Goal: Transaction & Acquisition: Subscribe to service/newsletter

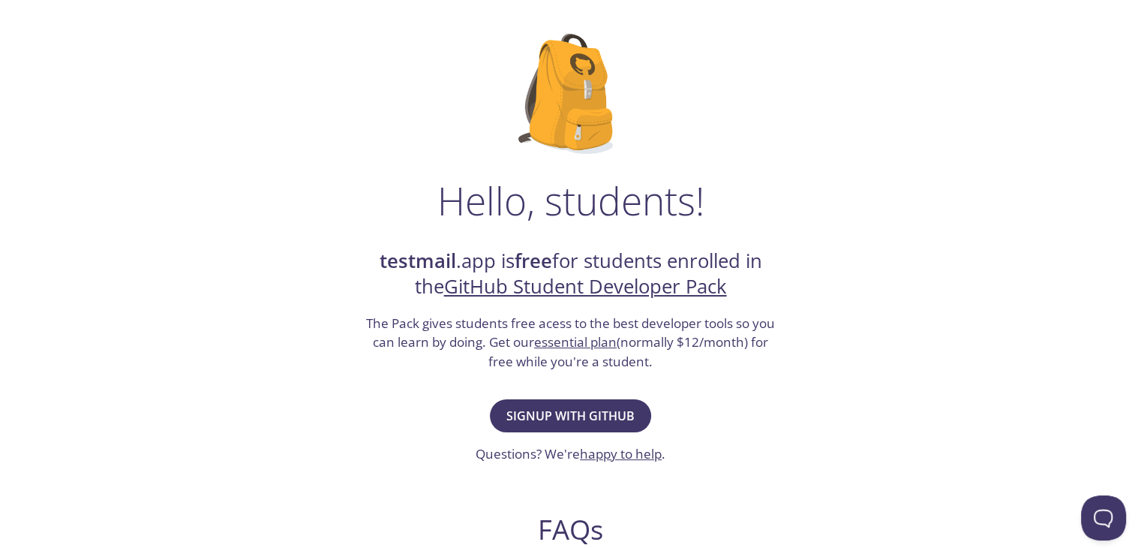
scroll to position [78, 0]
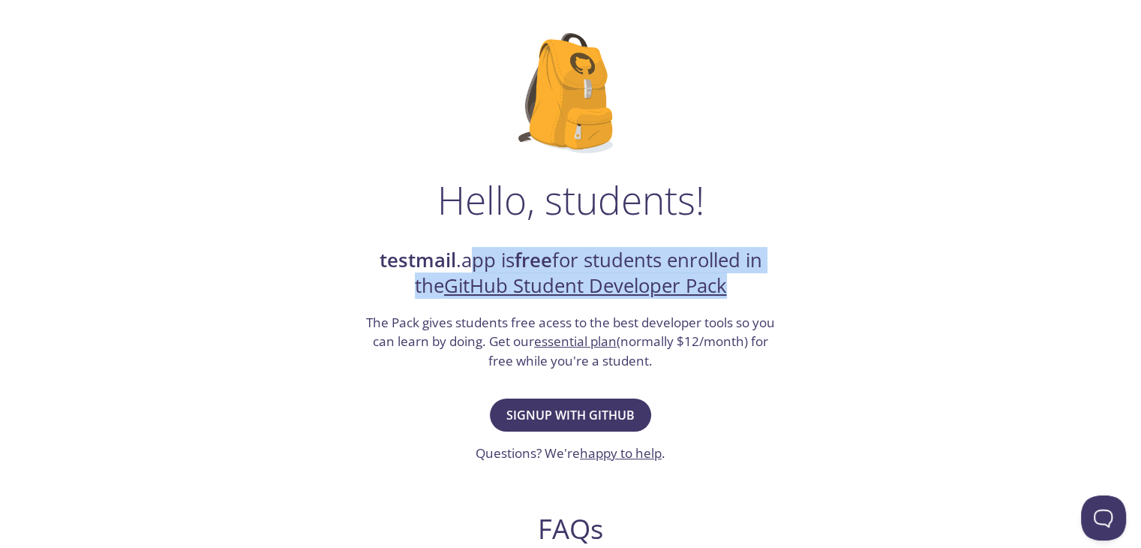
drag, startPoint x: 468, startPoint y: 256, endPoint x: 748, endPoint y: 278, distance: 280.8
click at [748, 278] on h2 "testmail .app is free for students enrolled in the GitHub Student Developer Pack" at bounding box center [571, 274] width 413 height 52
drag, startPoint x: 424, startPoint y: 316, endPoint x: 704, endPoint y: 358, distance: 283.0
click at [704, 358] on h3 "The Pack gives students free acess to the best developer tools so you can learn…" at bounding box center [571, 342] width 413 height 58
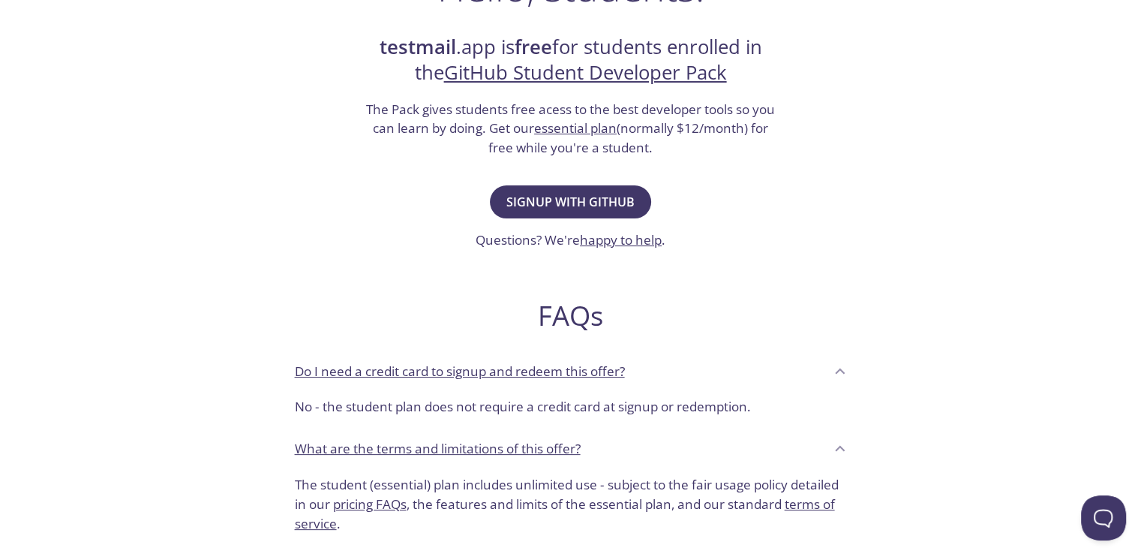
scroll to position [365, 0]
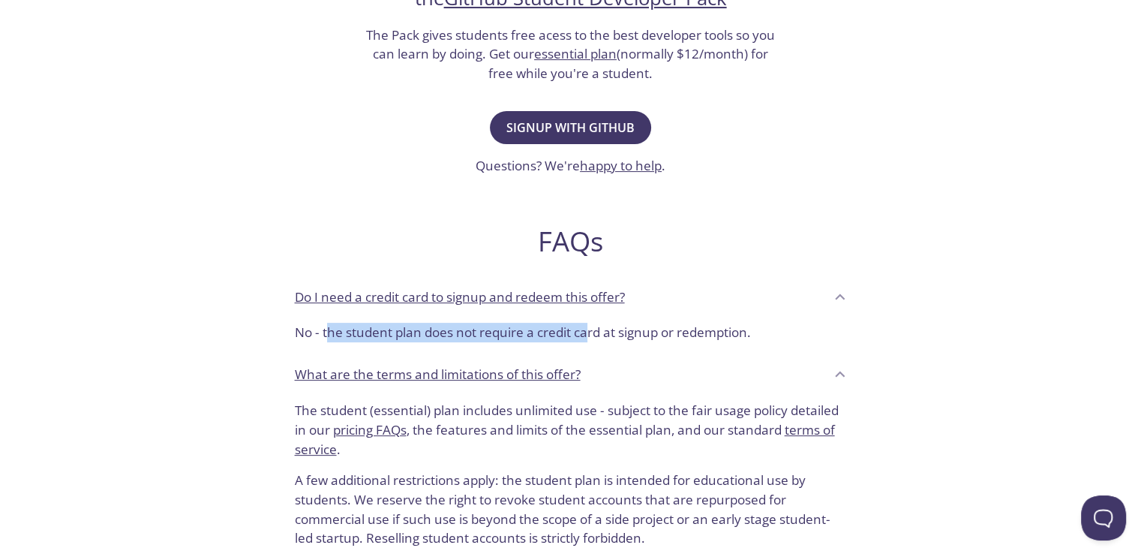
drag, startPoint x: 327, startPoint y: 331, endPoint x: 591, endPoint y: 347, distance: 264.6
click at [591, 347] on div "No - the student plan does not require a credit card at signup or redemption." at bounding box center [571, 336] width 576 height 38
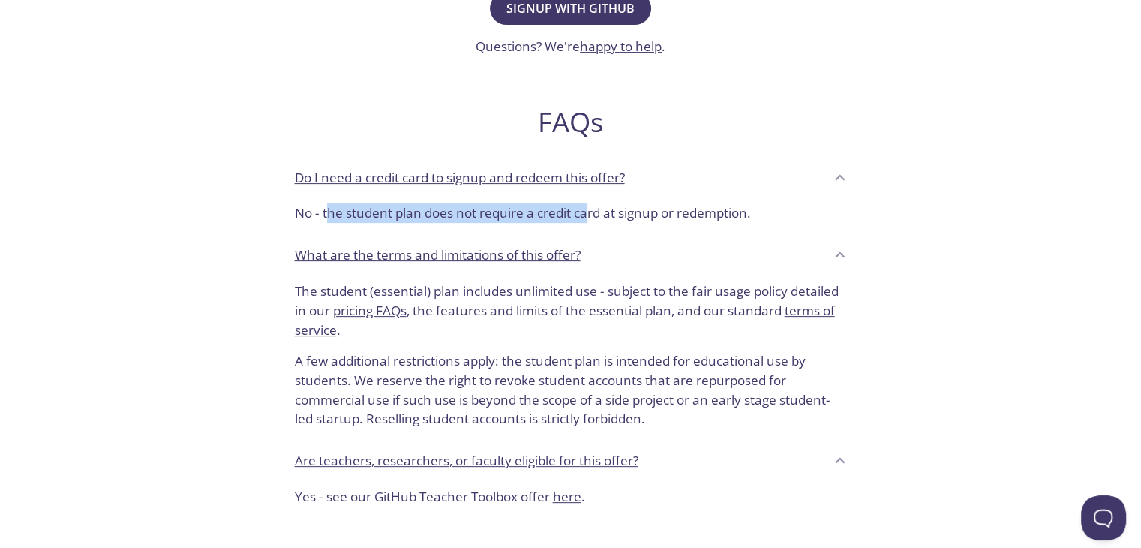
scroll to position [503, 0]
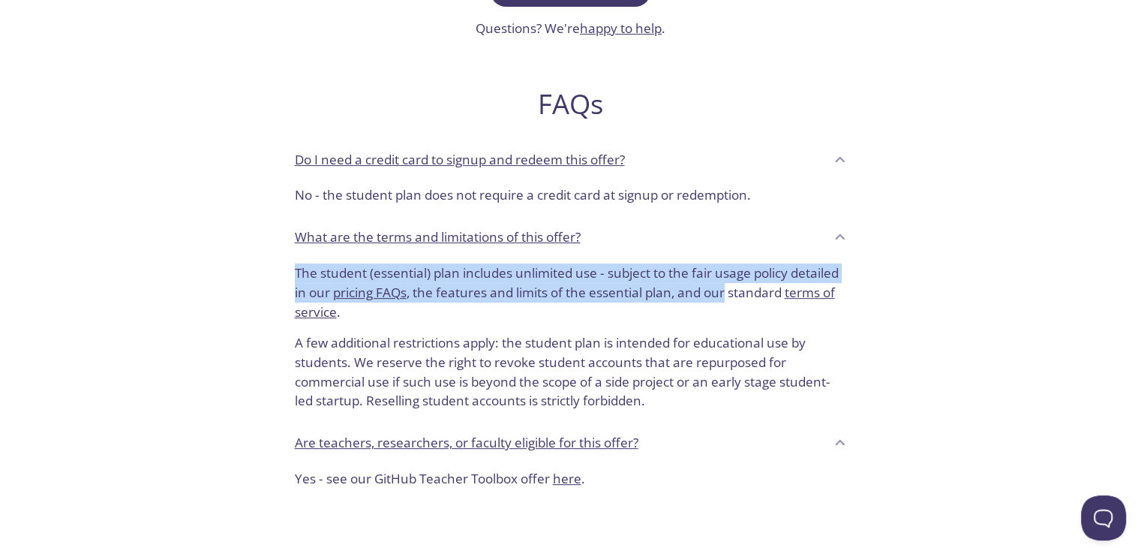
drag, startPoint x: 297, startPoint y: 271, endPoint x: 725, endPoint y: 298, distance: 428.5
click at [725, 298] on p "The student (essential) plan includes unlimited use - subject to the fair usage…" at bounding box center [571, 292] width 552 height 58
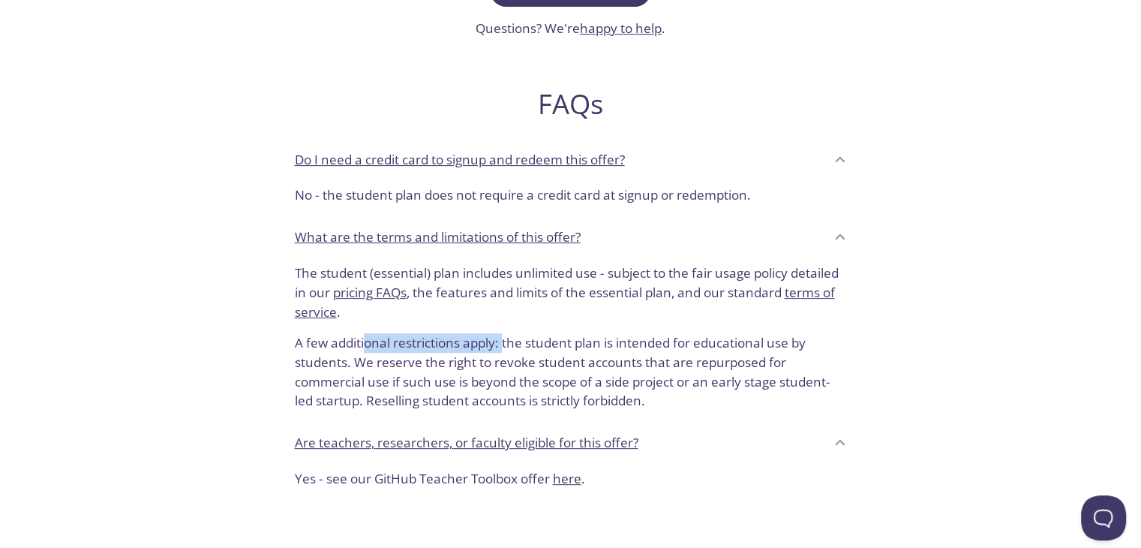
drag, startPoint x: 363, startPoint y: 334, endPoint x: 504, endPoint y: 328, distance: 141.2
click at [504, 328] on p "A few additional restrictions apply: the student plan is intended for education…" at bounding box center [571, 365] width 552 height 89
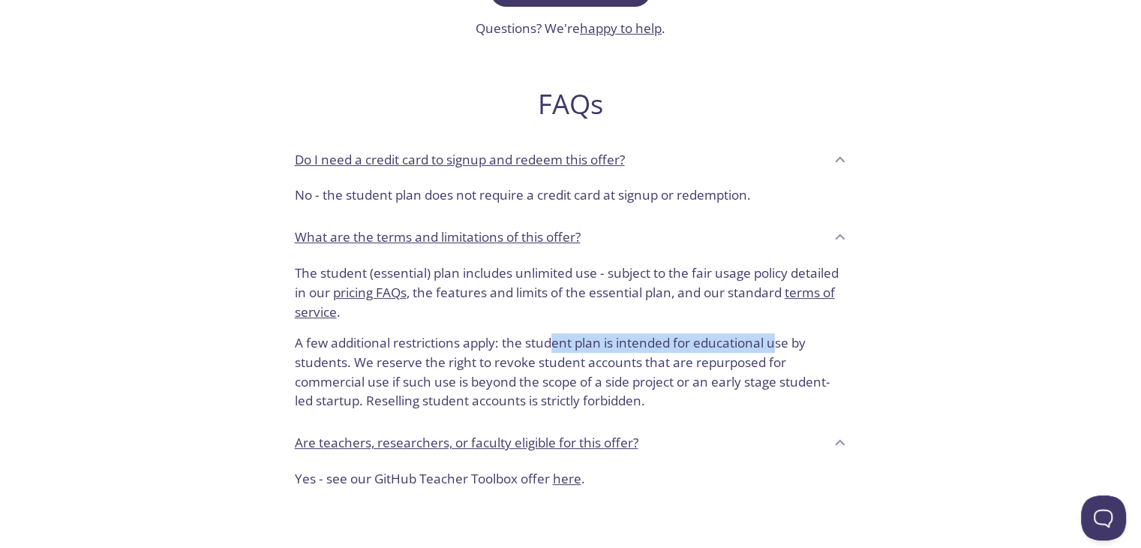
drag, startPoint x: 552, startPoint y: 335, endPoint x: 774, endPoint y: 350, distance: 222.6
click at [774, 350] on p "A few additional restrictions apply: the student plan is intended for education…" at bounding box center [571, 365] width 552 height 89
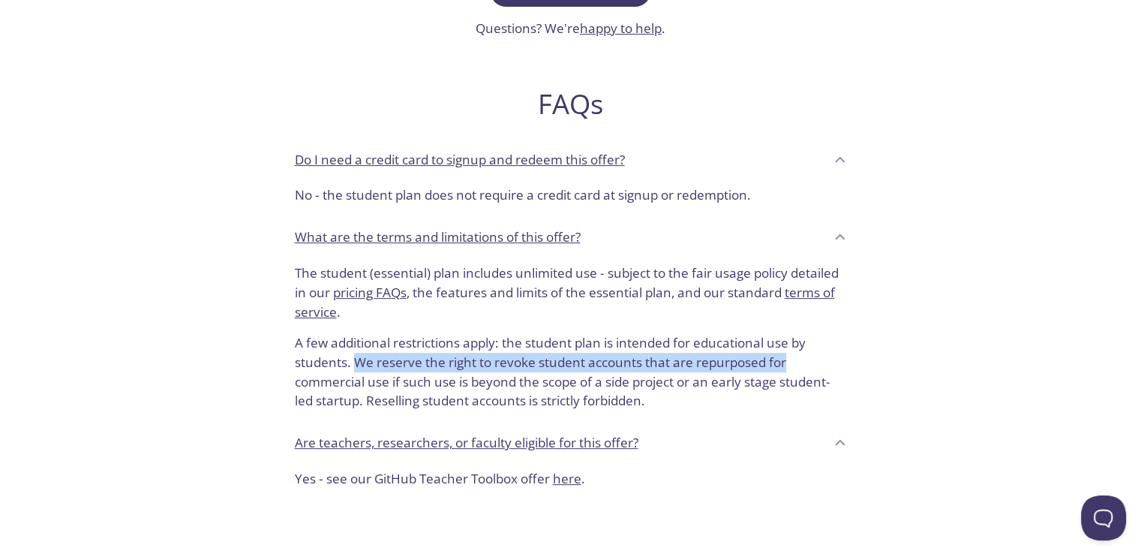
drag, startPoint x: 353, startPoint y: 358, endPoint x: 786, endPoint y: 362, distance: 433.7
click at [786, 362] on p "A few additional restrictions apply: the student plan is intended for education…" at bounding box center [571, 365] width 552 height 89
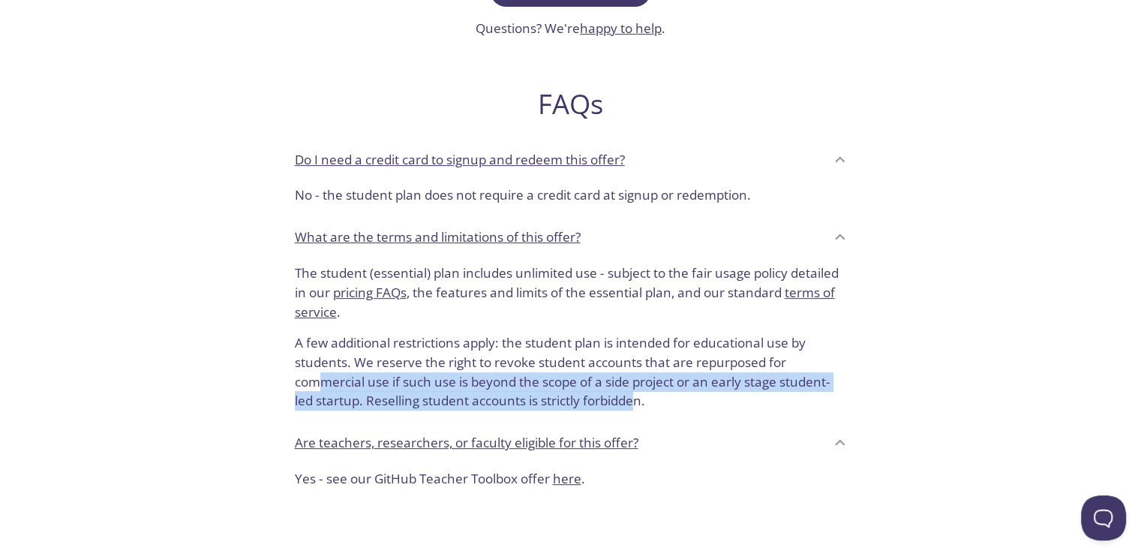
drag, startPoint x: 323, startPoint y: 380, endPoint x: 634, endPoint y: 401, distance: 311.3
click at [634, 401] on p "A few additional restrictions apply: the student plan is intended for education…" at bounding box center [571, 365] width 552 height 89
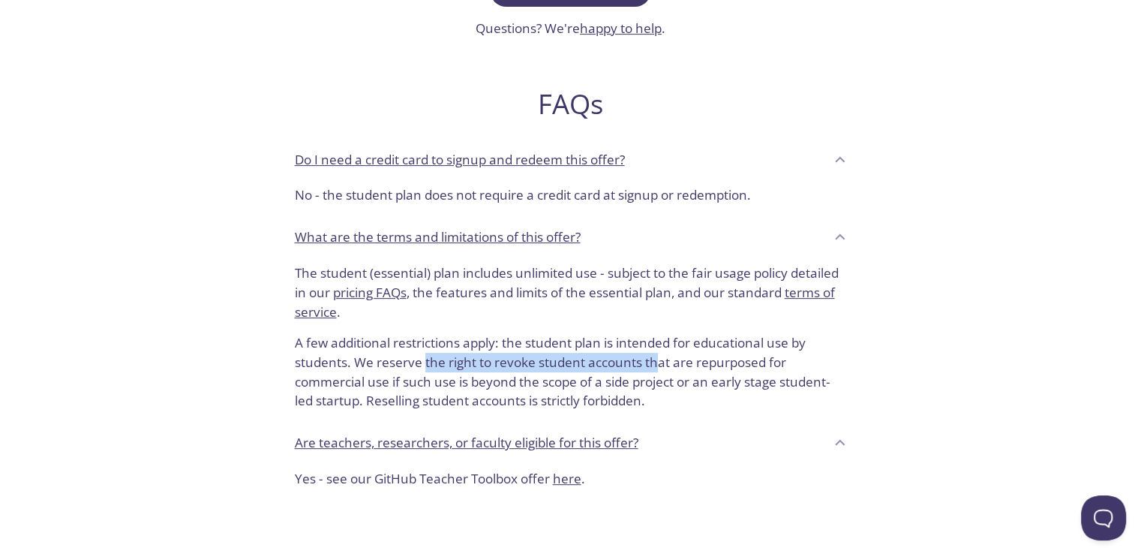
drag, startPoint x: 425, startPoint y: 361, endPoint x: 654, endPoint y: 363, distance: 229.6
click at [654, 363] on p "A few additional restrictions apply: the student plan is intended for education…" at bounding box center [571, 365] width 552 height 89
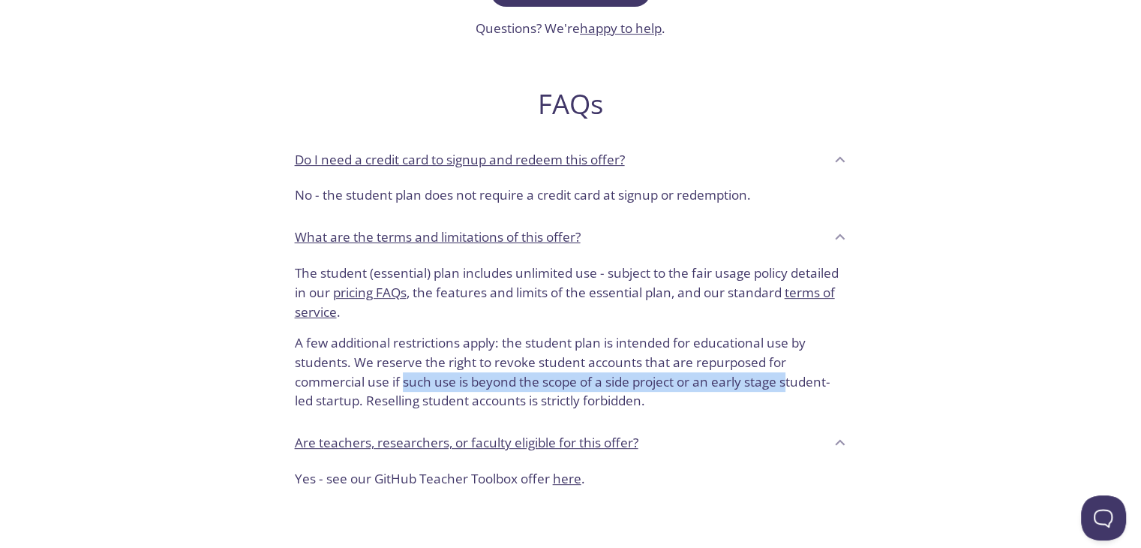
drag, startPoint x: 405, startPoint y: 381, endPoint x: 789, endPoint y: 380, distance: 384.2
click at [789, 380] on p "A few additional restrictions apply: the student plan is intended for education…" at bounding box center [571, 365] width 552 height 89
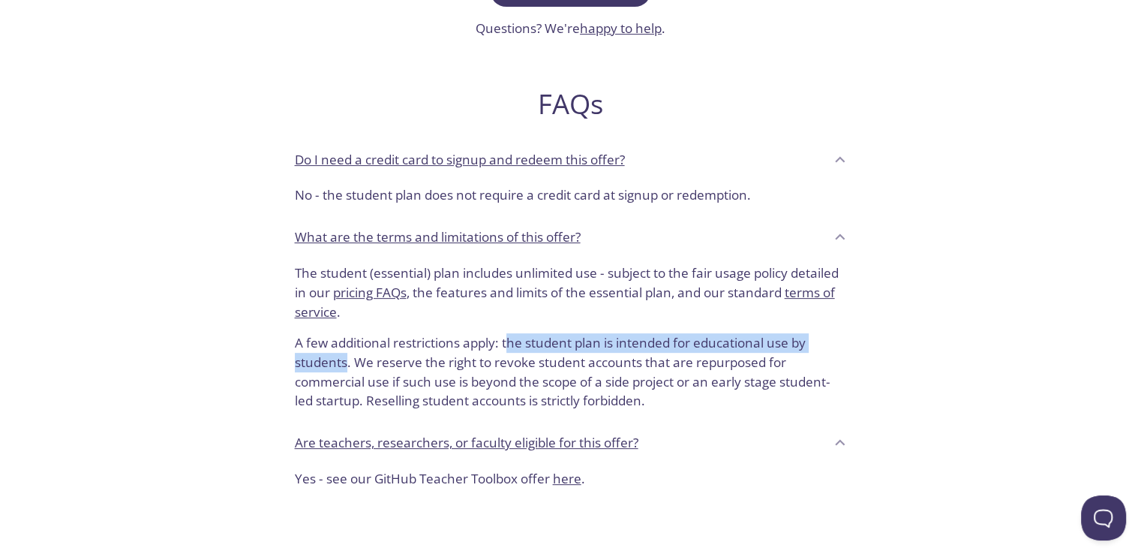
drag, startPoint x: 511, startPoint y: 338, endPoint x: 348, endPoint y: 356, distance: 163.7
click at [348, 356] on p "A few additional restrictions apply: the student plan is intended for education…" at bounding box center [571, 365] width 552 height 89
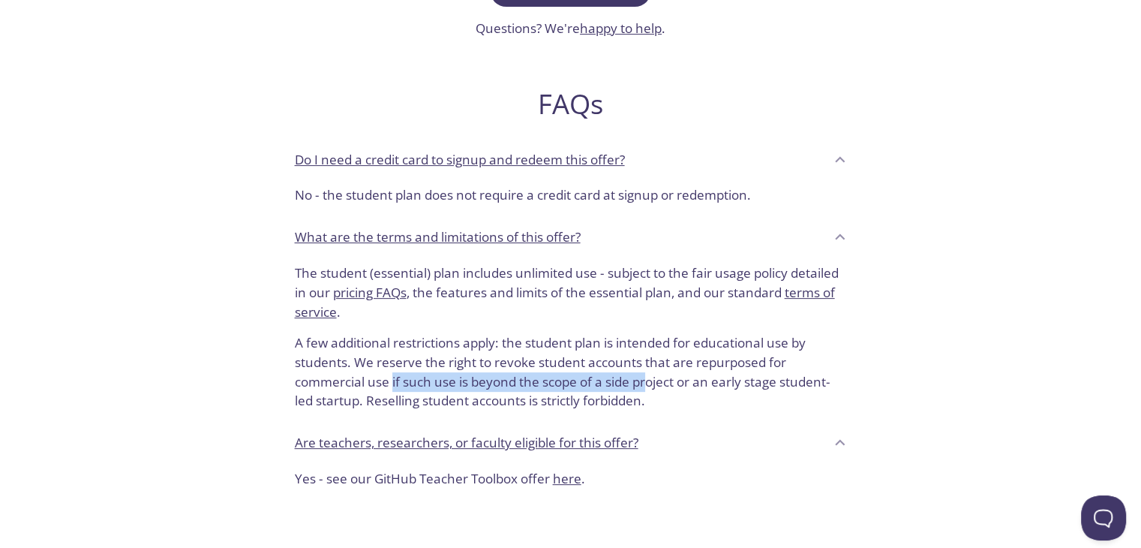
drag, startPoint x: 390, startPoint y: 375, endPoint x: 651, endPoint y: 377, distance: 260.4
click at [651, 377] on p "A few additional restrictions apply: the student plan is intended for education…" at bounding box center [571, 365] width 552 height 89
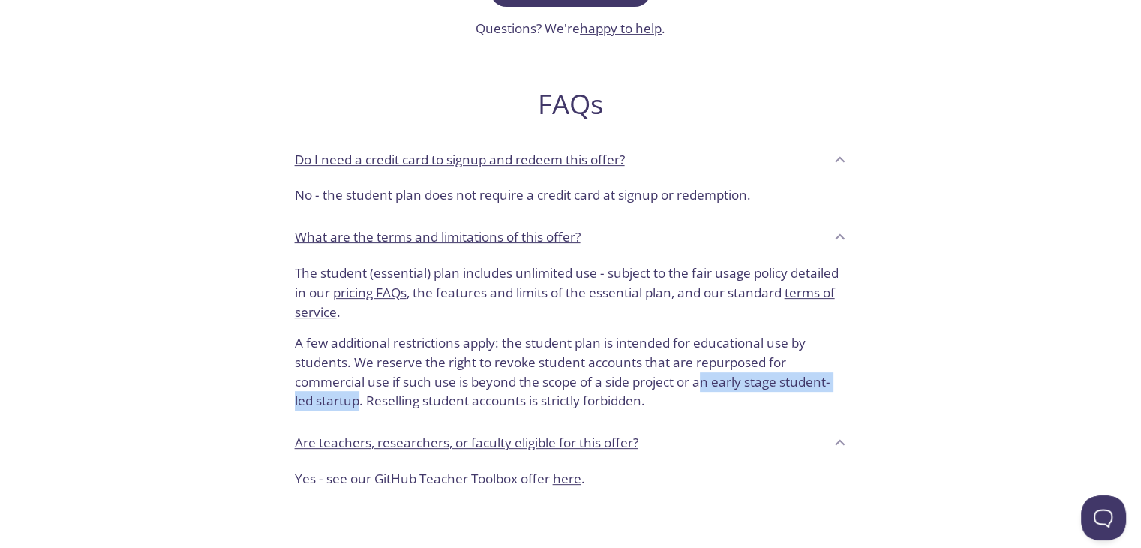
drag, startPoint x: 704, startPoint y: 378, endPoint x: 359, endPoint y: 400, distance: 345.1
click at [359, 400] on p "A few additional restrictions apply: the student plan is intended for education…" at bounding box center [571, 365] width 552 height 89
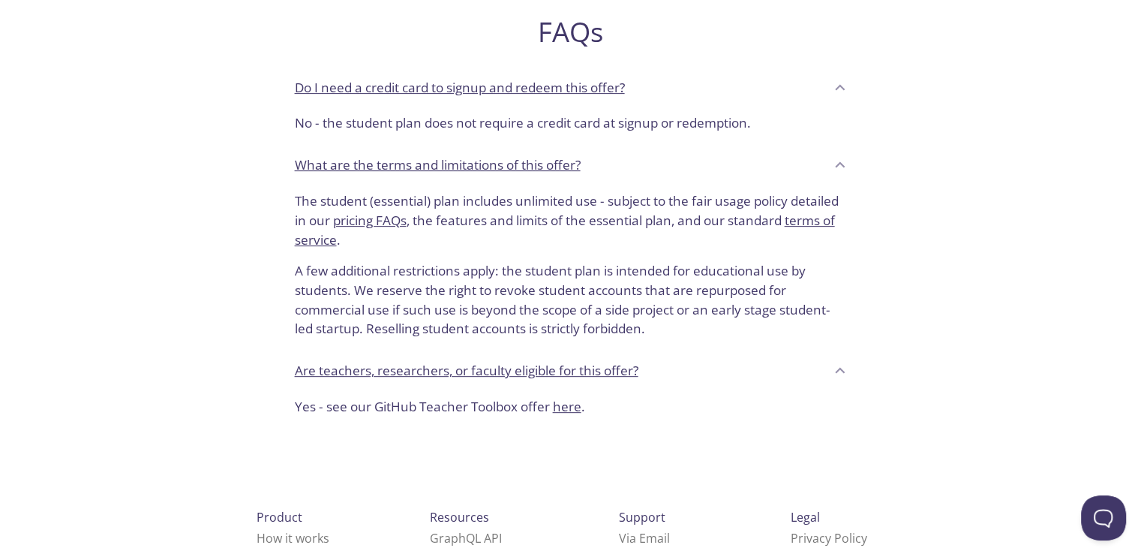
scroll to position [582, 0]
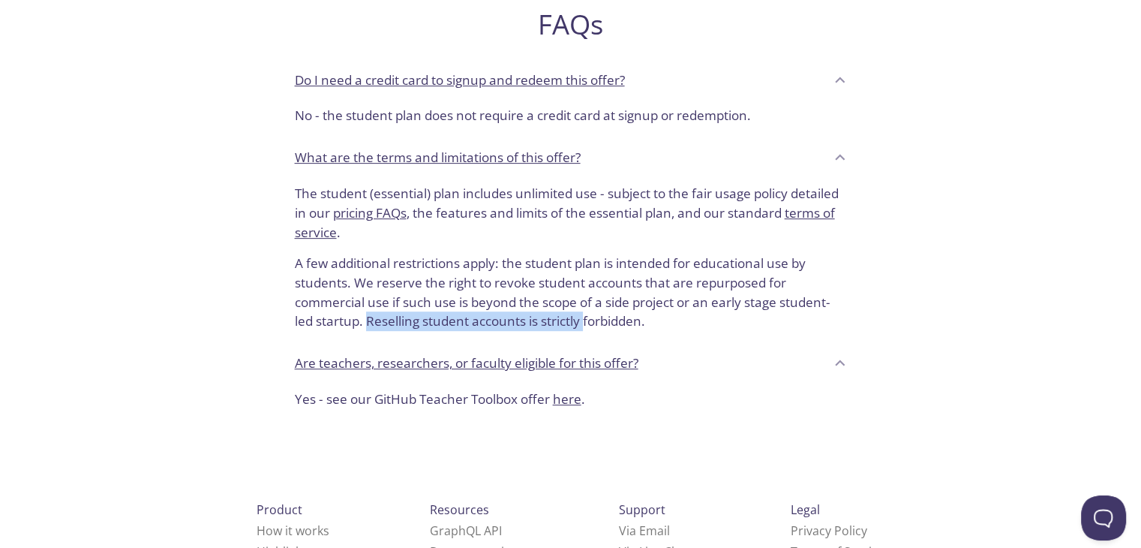
drag, startPoint x: 366, startPoint y: 320, endPoint x: 586, endPoint y: 329, distance: 220.0
click at [586, 329] on p "A few additional restrictions apply: the student plan is intended for education…" at bounding box center [571, 286] width 552 height 89
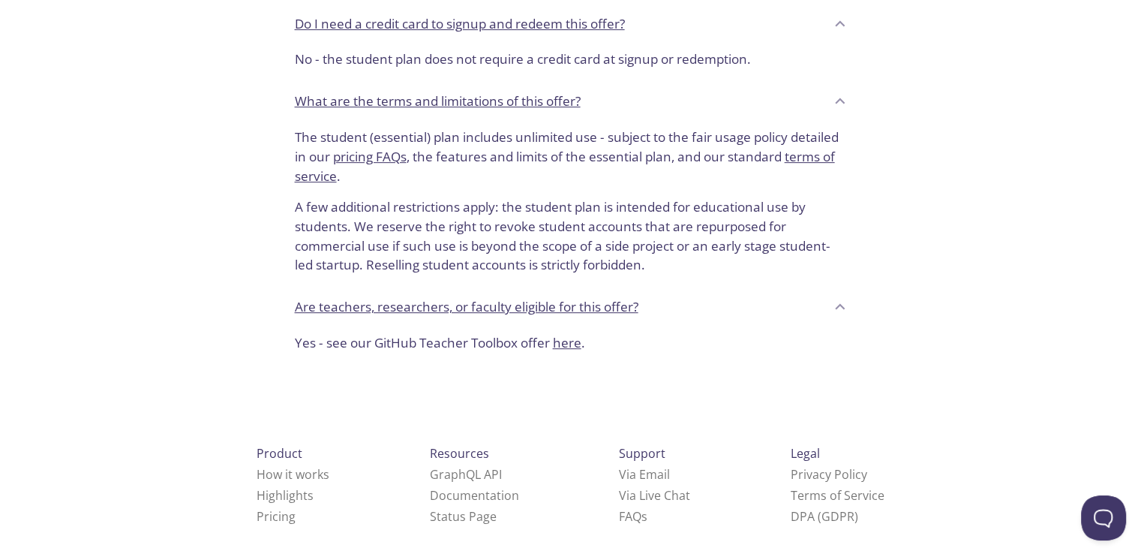
scroll to position [660, 0]
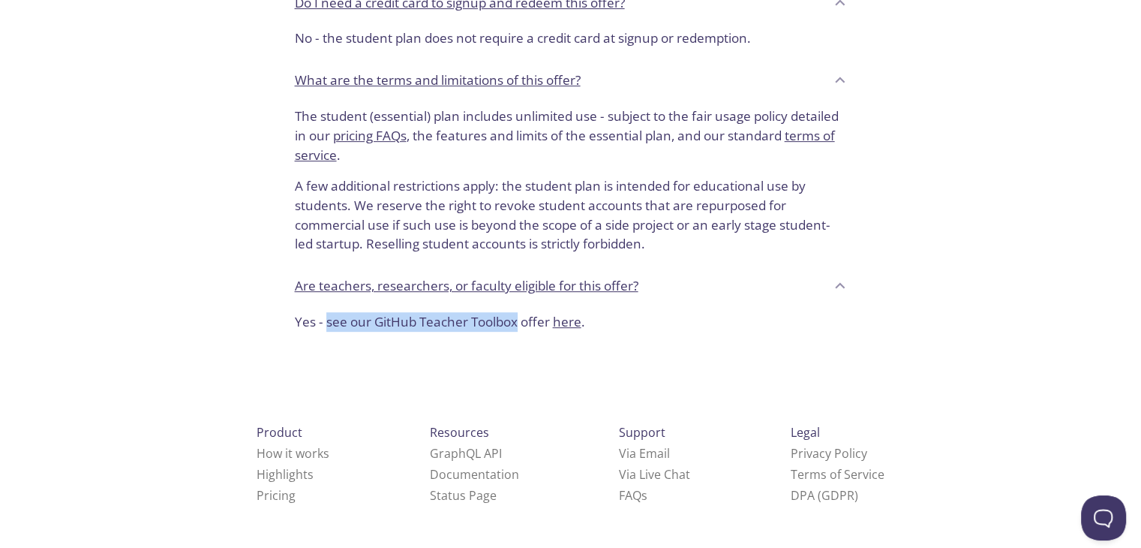
drag, startPoint x: 326, startPoint y: 320, endPoint x: 519, endPoint y: 320, distance: 193.6
click at [519, 320] on p "Yes - see our GitHub Teacher Toolbox offer here ." at bounding box center [571, 322] width 552 height 20
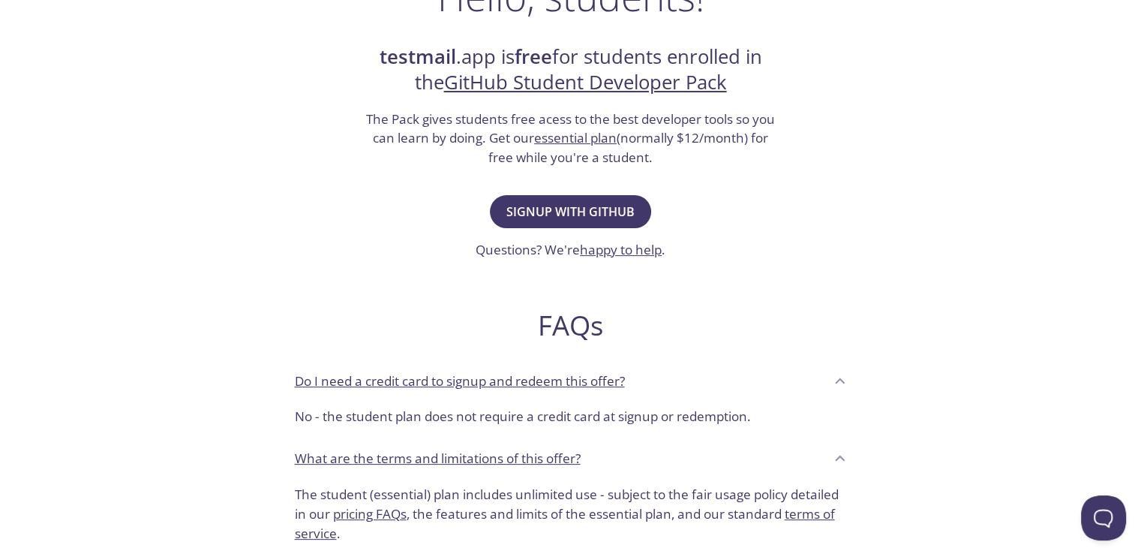
scroll to position [186, 0]
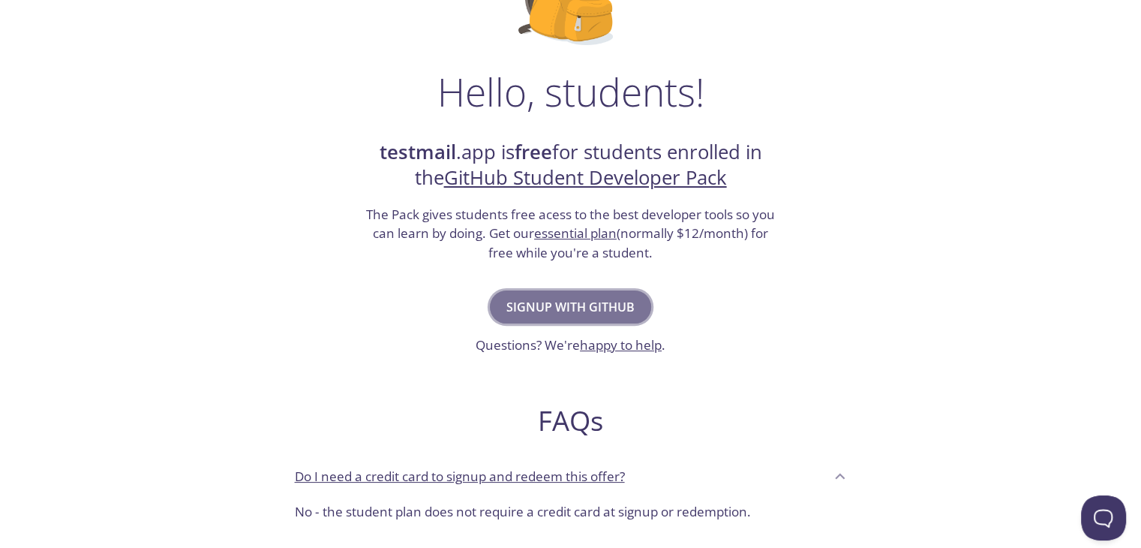
click at [592, 308] on span "Signup with GitHub" at bounding box center [570, 306] width 128 height 21
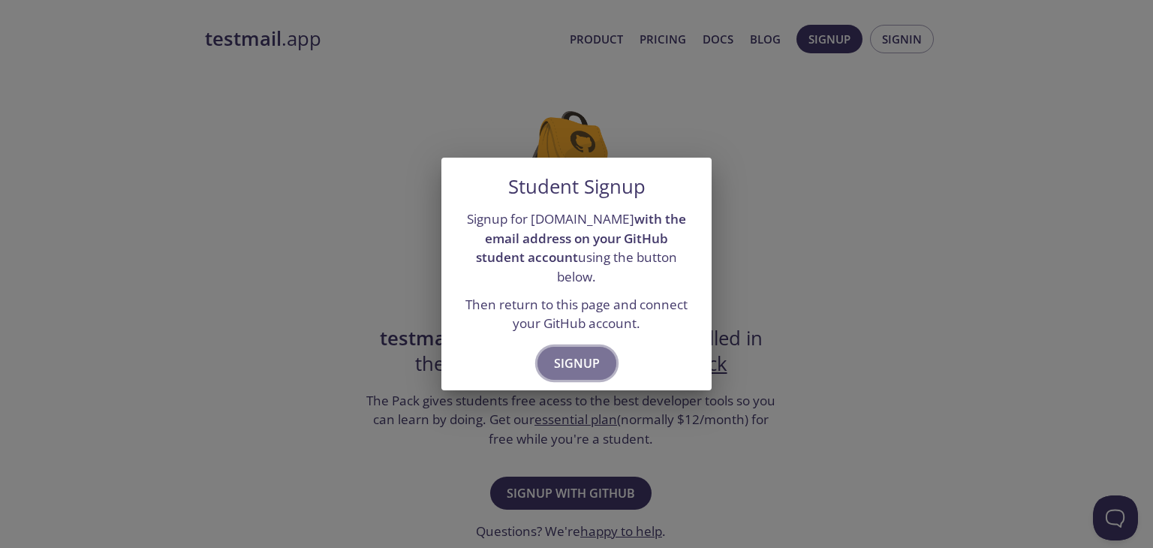
click at [582, 353] on span "Signup" at bounding box center [577, 363] width 46 height 21
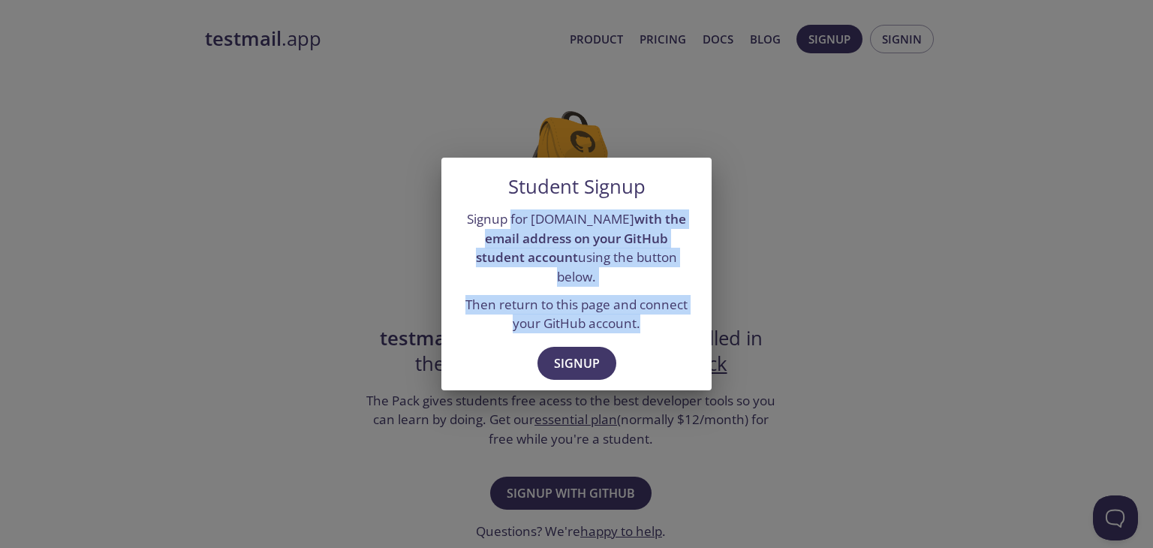
drag, startPoint x: 506, startPoint y: 227, endPoint x: 651, endPoint y: 306, distance: 165.2
click at [651, 306] on div "Signup for testmail.app with the email address on your GitHub student account u…" at bounding box center [576, 271] width 270 height 136
click at [651, 306] on p "Then return to this page and connect your GitHub account." at bounding box center [576, 314] width 234 height 38
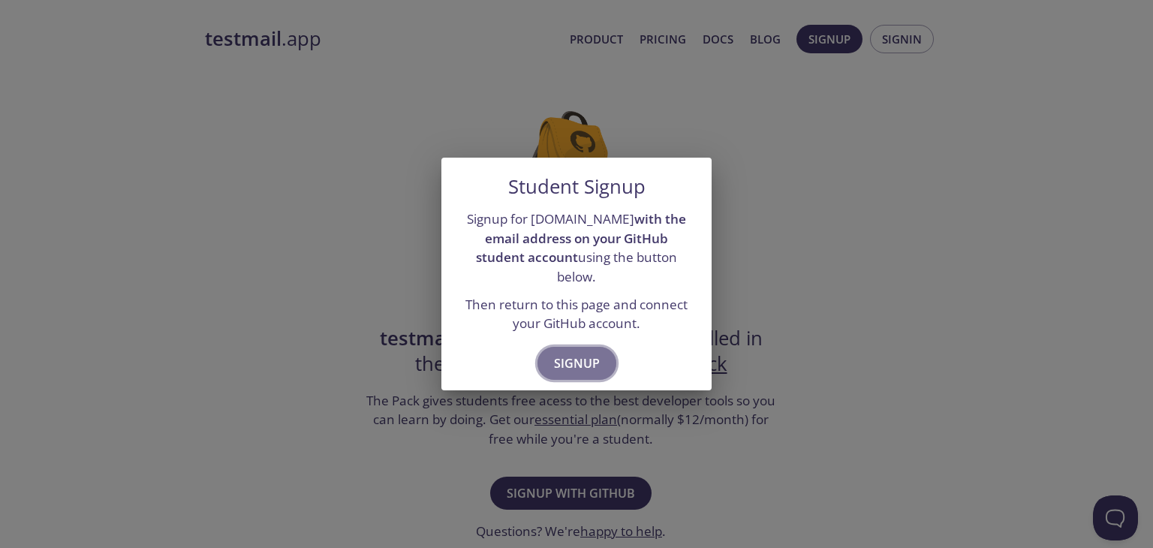
click at [571, 353] on span "Signup" at bounding box center [577, 363] width 46 height 21
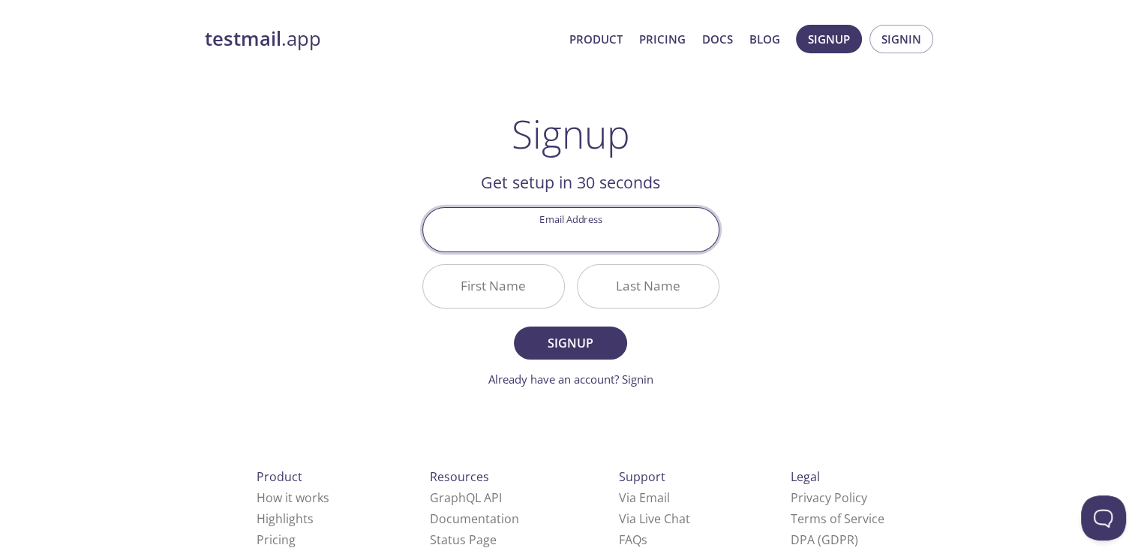
click at [579, 227] on input "Email Address" at bounding box center [571, 229] width 296 height 43
paste input "rabhkumarmishra.csbs2022@nsec.ac.in"
type input "[EMAIL_ADDRESS][DOMAIN_NAME]"
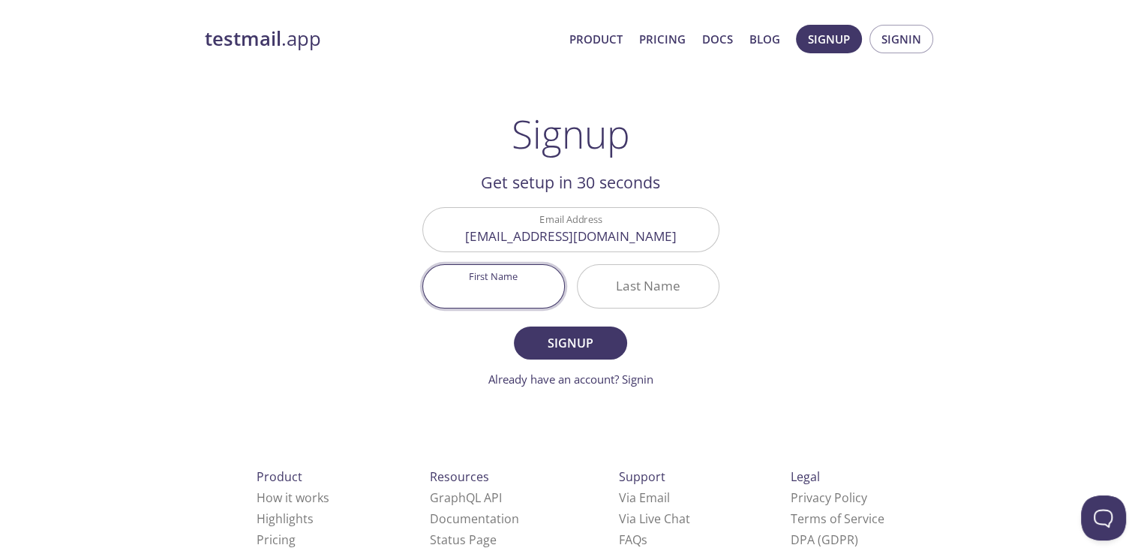
click at [500, 287] on input "First Name" at bounding box center [493, 286] width 141 height 43
type input "Saurabh"
click at [630, 285] on input "Last Name" at bounding box center [648, 286] width 141 height 43
paste input "[PERSON_NAME]"
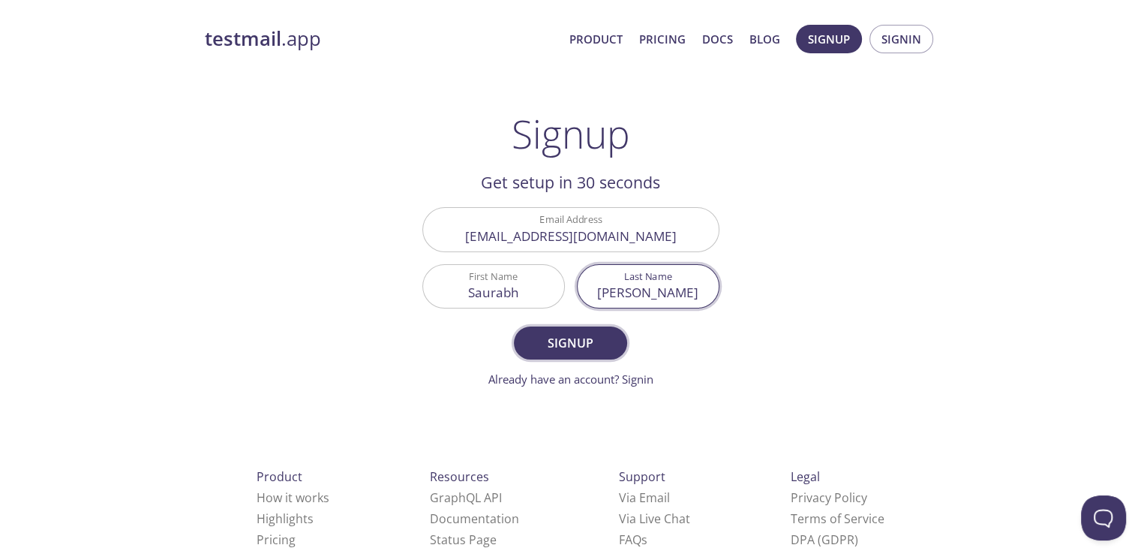
type input "[PERSON_NAME]"
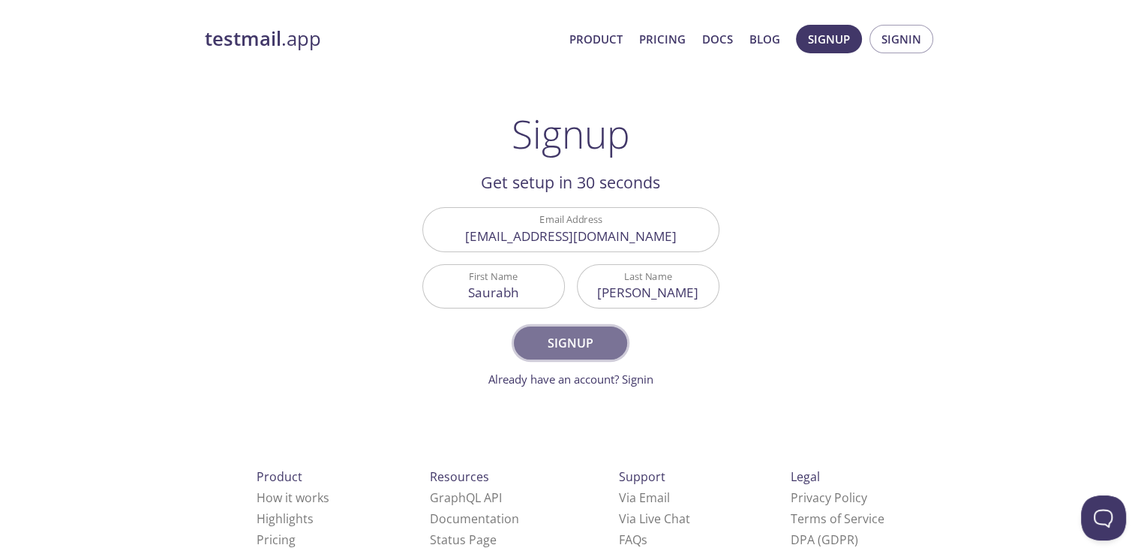
click at [573, 340] on span "Signup" at bounding box center [570, 342] width 80 height 21
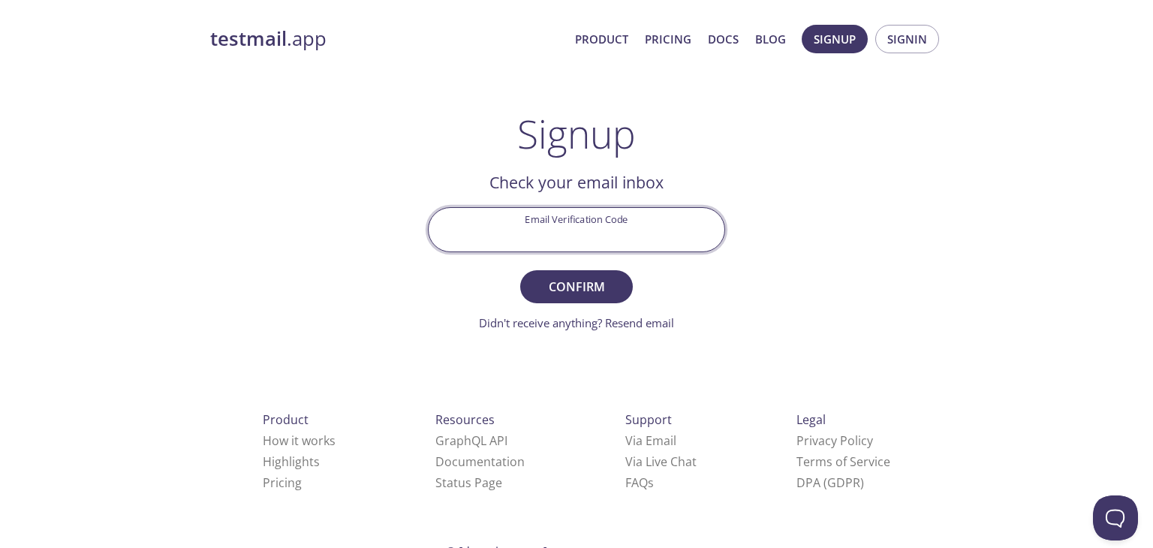
click at [548, 223] on input "Email Verification Code" at bounding box center [576, 229] width 296 height 43
type input "G9B3RVE"
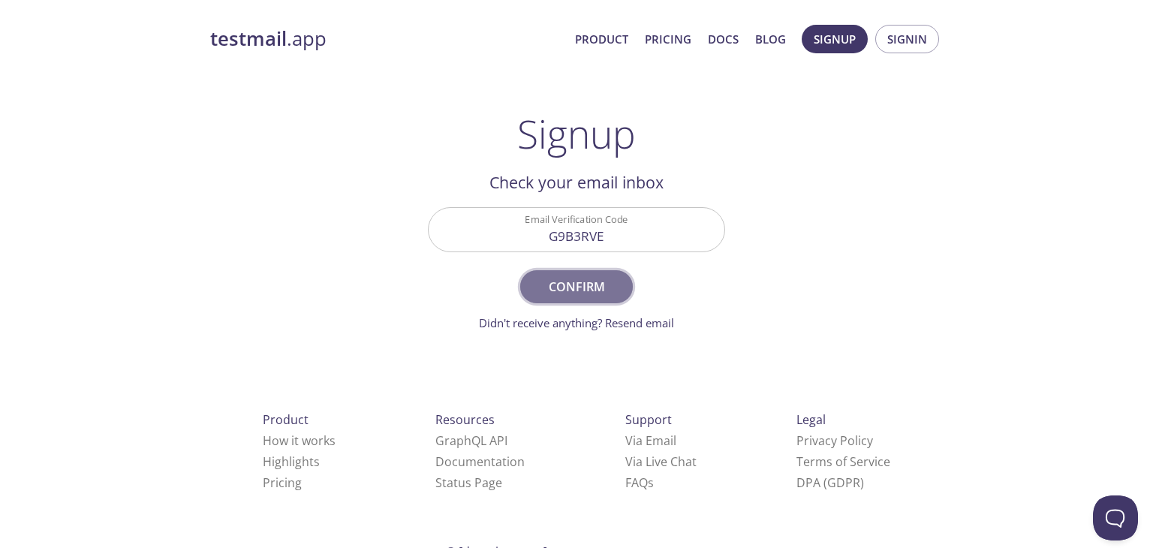
click at [571, 283] on span "Confirm" at bounding box center [576, 286] width 80 height 21
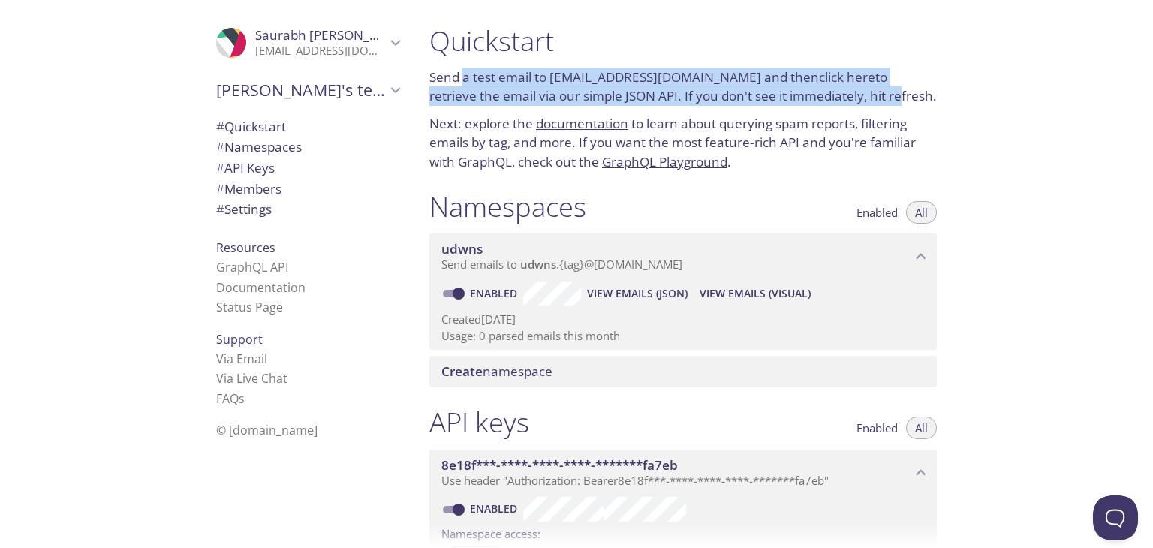
drag, startPoint x: 462, startPoint y: 79, endPoint x: 846, endPoint y: 90, distance: 384.3
click at [846, 90] on p "Send a test email to [EMAIL_ADDRESS][DOMAIN_NAME] and then click here to retrie…" at bounding box center [682, 87] width 507 height 38
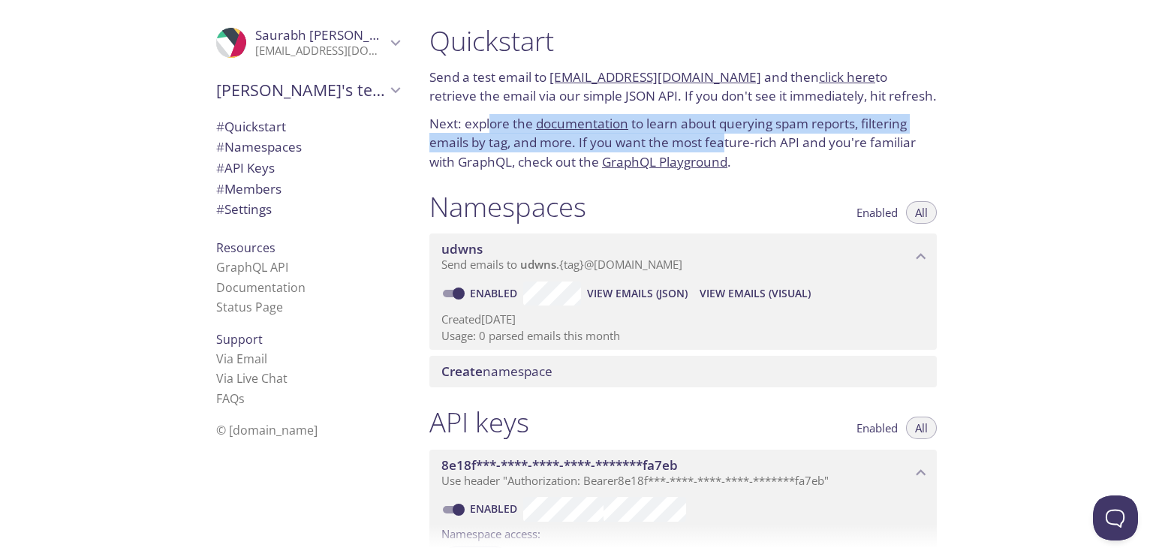
drag, startPoint x: 491, startPoint y: 121, endPoint x: 726, endPoint y: 143, distance: 235.9
click at [726, 143] on p "Next: explore the documentation to learn about querying spam reports, filtering…" at bounding box center [682, 143] width 507 height 58
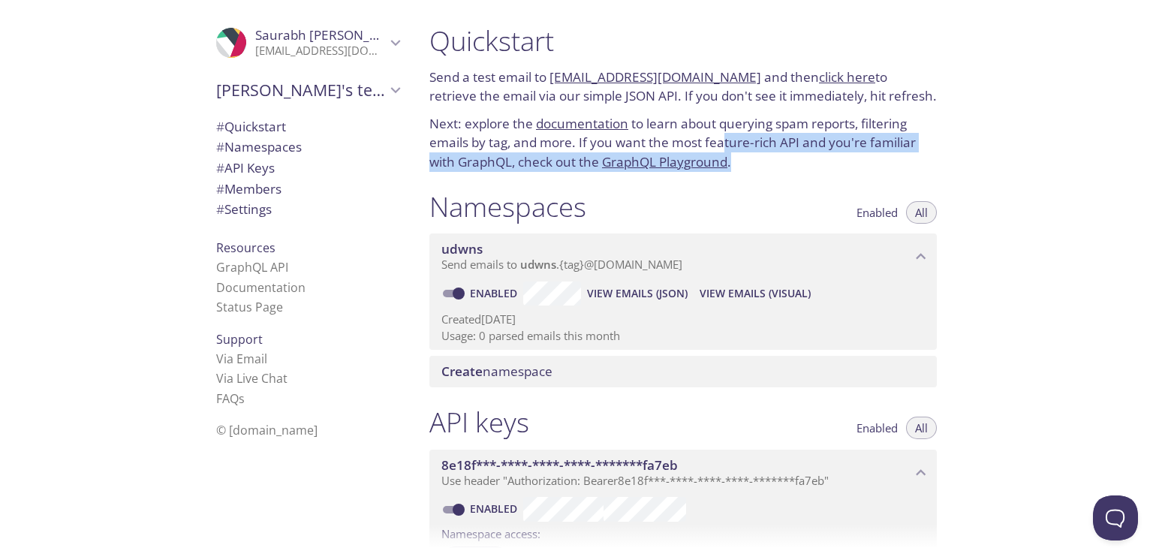
drag, startPoint x: 726, startPoint y: 143, endPoint x: 780, endPoint y: 156, distance: 55.5
click at [780, 156] on p "Next: explore the documentation to learn about querying spam reports, filtering…" at bounding box center [682, 143] width 507 height 58
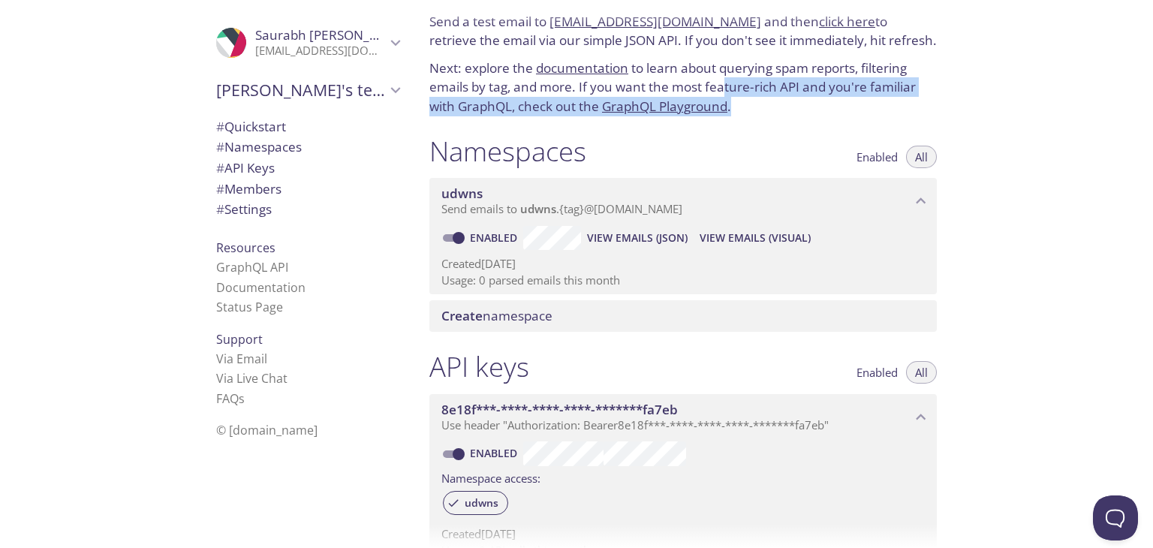
scroll to position [56, 0]
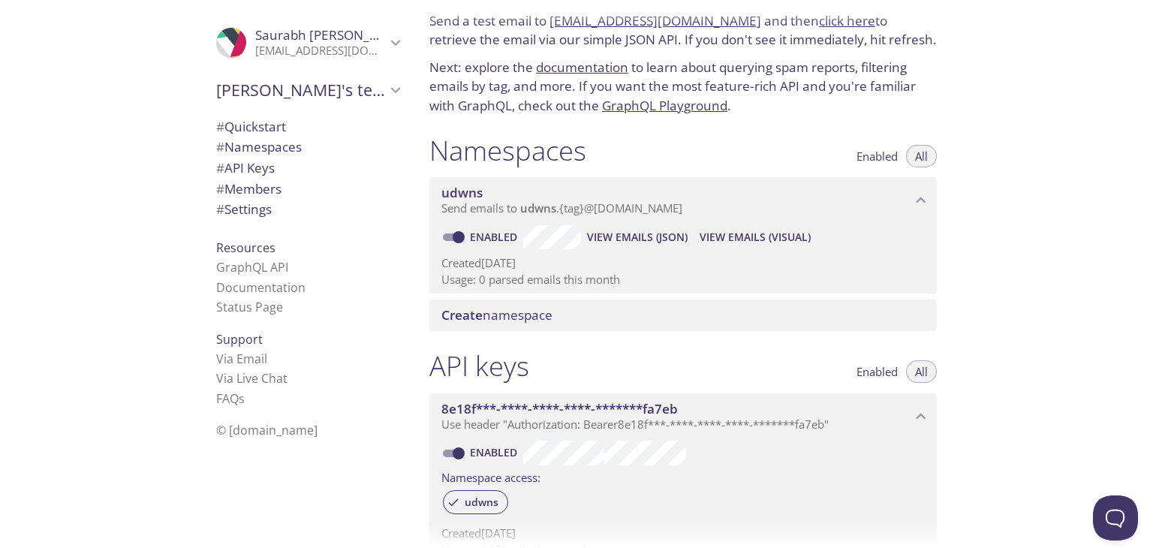
click at [780, 156] on div "Namespaces Enabled All" at bounding box center [682, 153] width 507 height 38
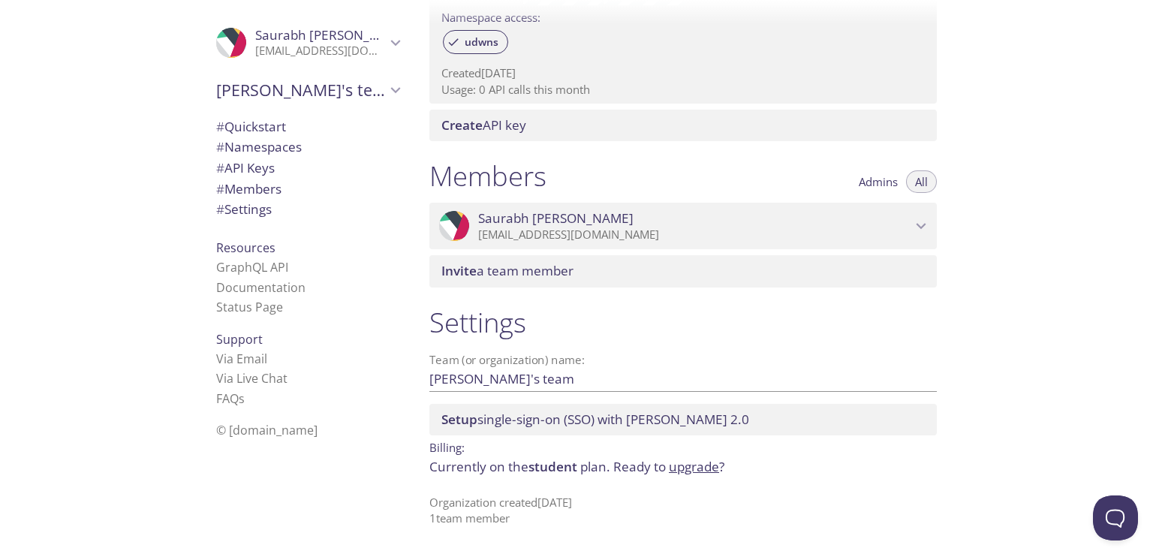
scroll to position [519, 0]
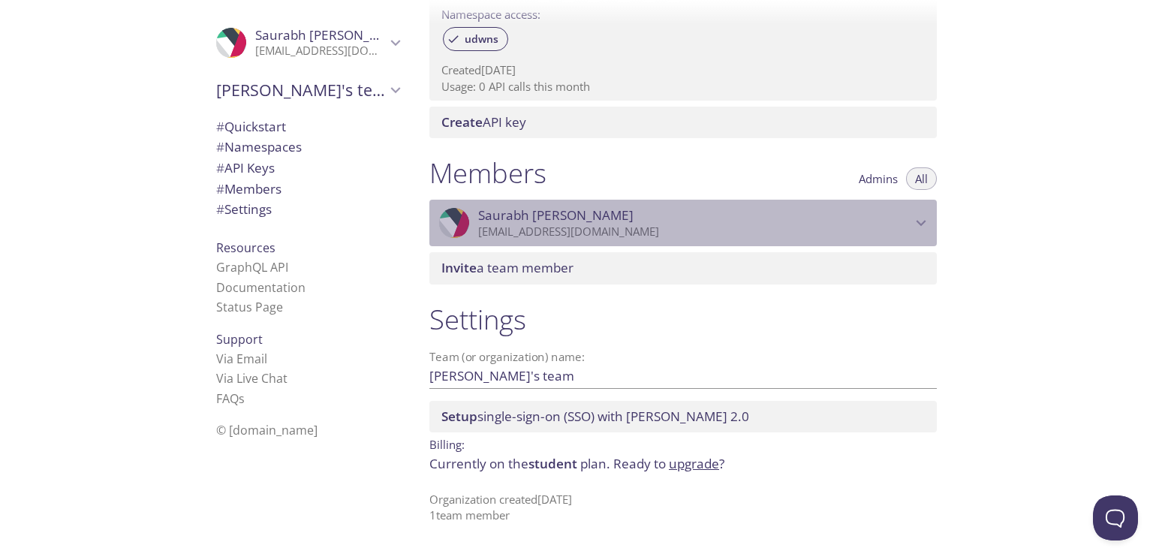
click at [888, 224] on p "[EMAIL_ADDRESS][DOMAIN_NAME]" at bounding box center [694, 231] width 433 height 15
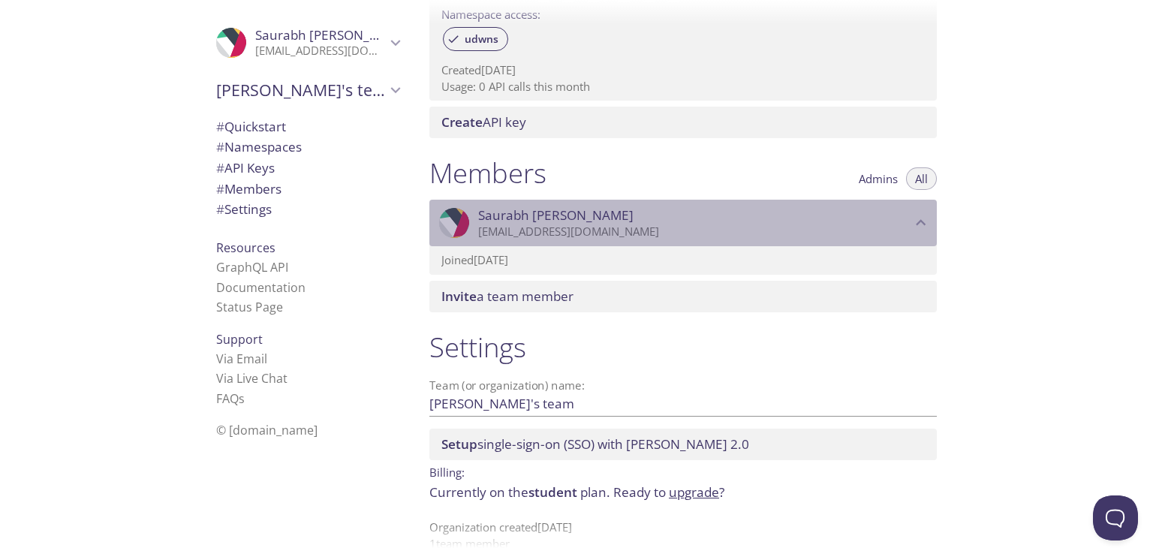
click at [888, 224] on p "[EMAIL_ADDRESS][DOMAIN_NAME]" at bounding box center [694, 231] width 433 height 15
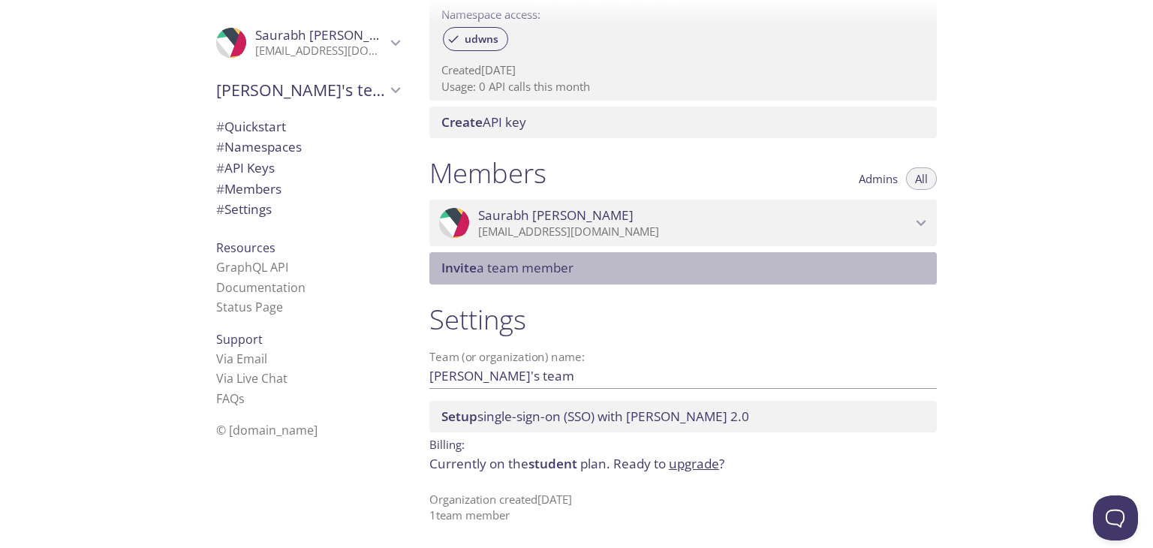
click at [609, 268] on span "Invite a team member" at bounding box center [685, 268] width 489 height 17
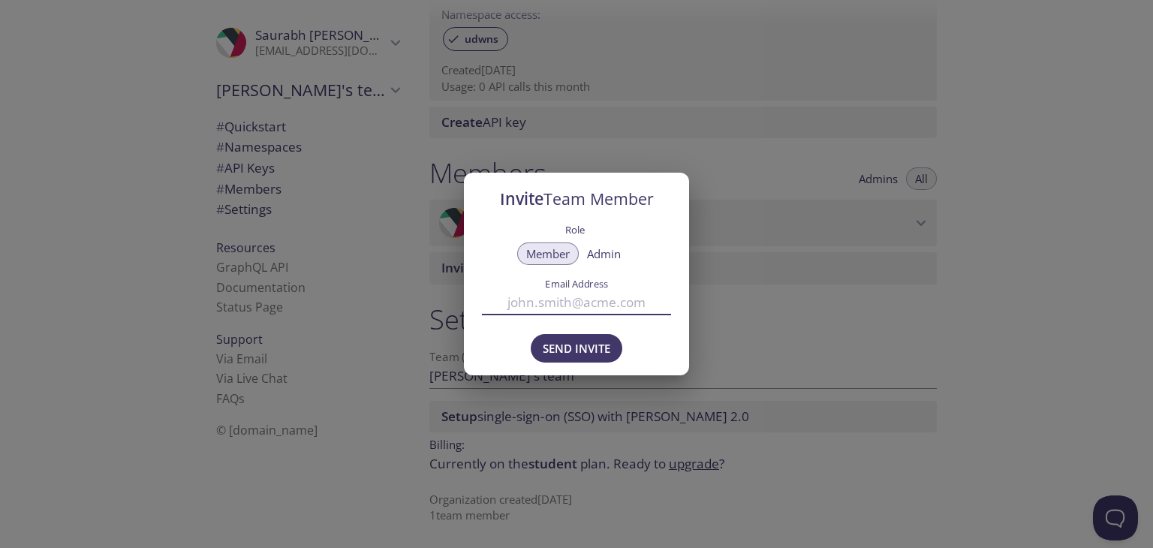
click at [562, 300] on input "Email Address" at bounding box center [576, 302] width 189 height 25
type input "[EMAIL_ADDRESS][DOMAIN_NAME]"
click at [580, 344] on span "Send Invite" at bounding box center [576, 348] width 68 height 20
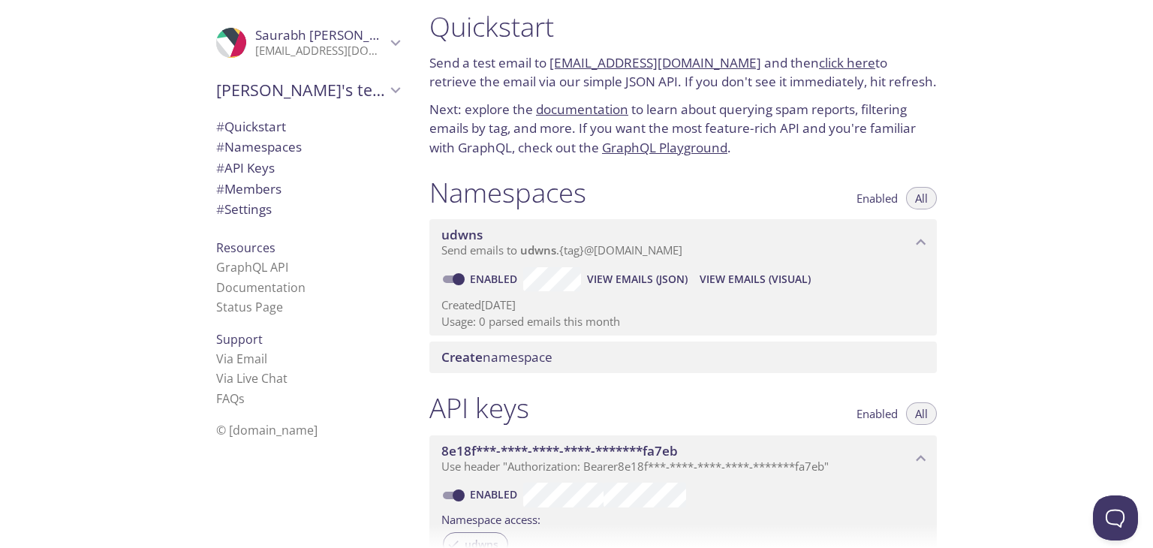
scroll to position [0, 0]
